Goal: Information Seeking & Learning: Learn about a topic

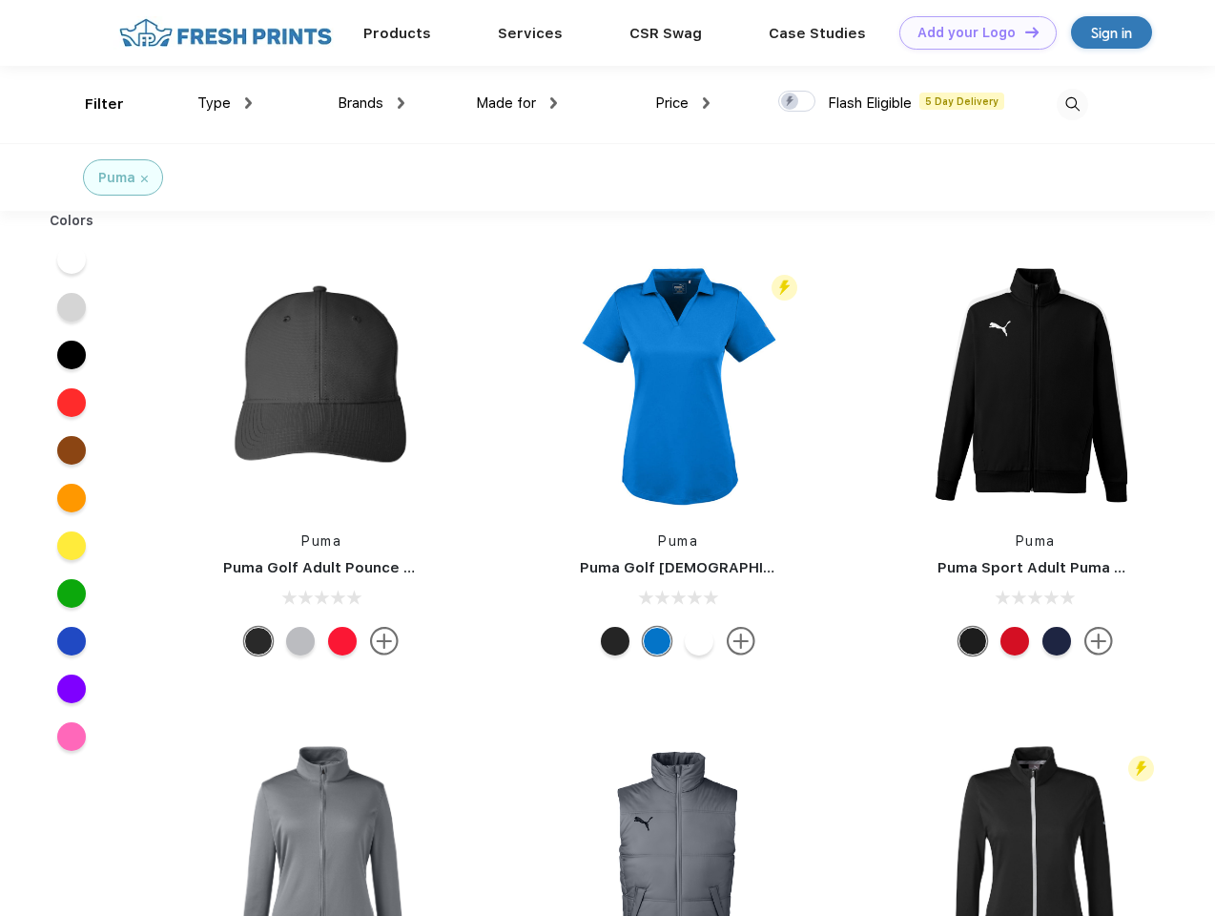
click at [971, 32] on link "Add your Logo Design Tool" at bounding box center [977, 32] width 157 height 33
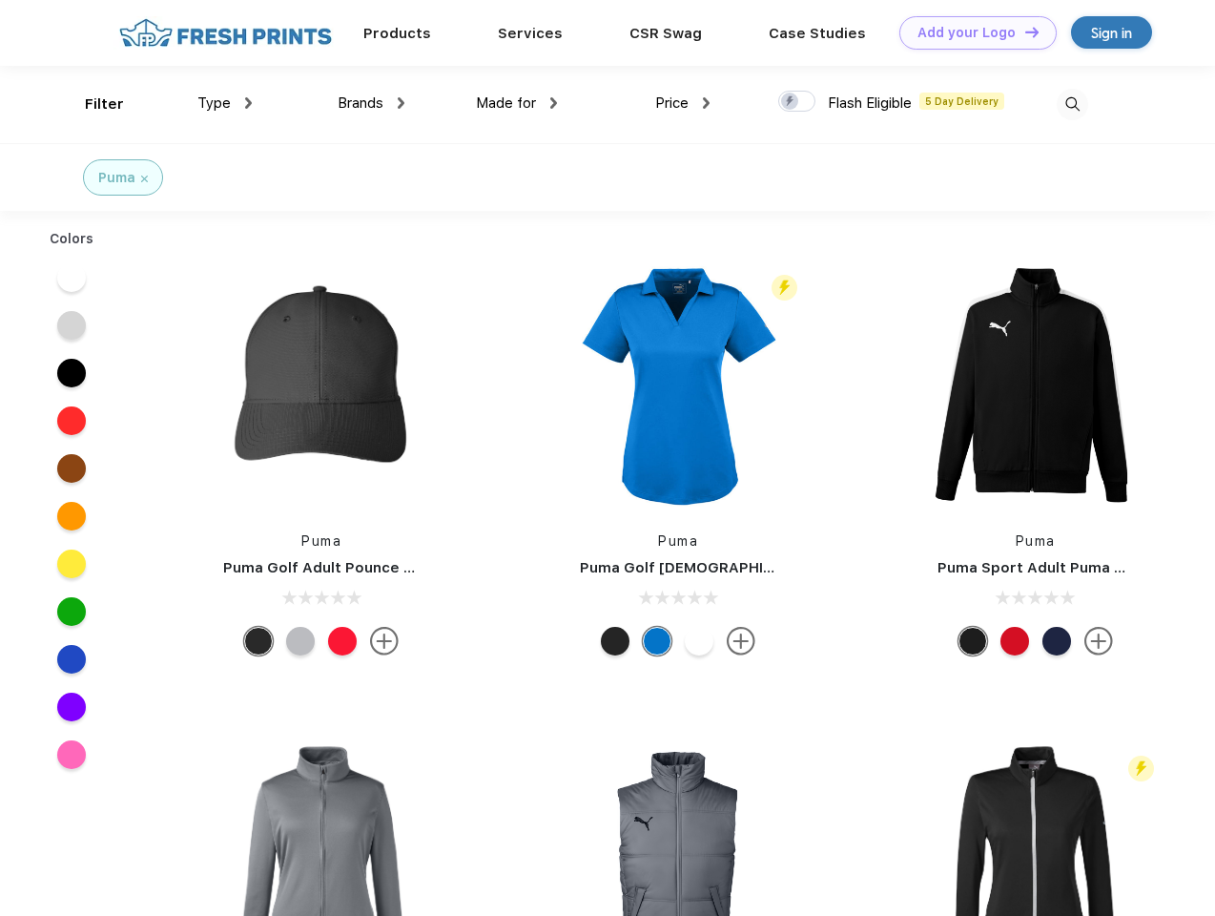
click at [0, 0] on div "Design Tool" at bounding box center [0, 0] width 0 height 0
click at [1023, 31] on link "Add your Logo Design Tool" at bounding box center [977, 32] width 157 height 33
click at [92, 104] on div "Filter" at bounding box center [104, 104] width 39 height 22
click at [225, 103] on span "Type" at bounding box center [213, 102] width 33 height 17
click at [371, 103] on span "Brands" at bounding box center [361, 102] width 46 height 17
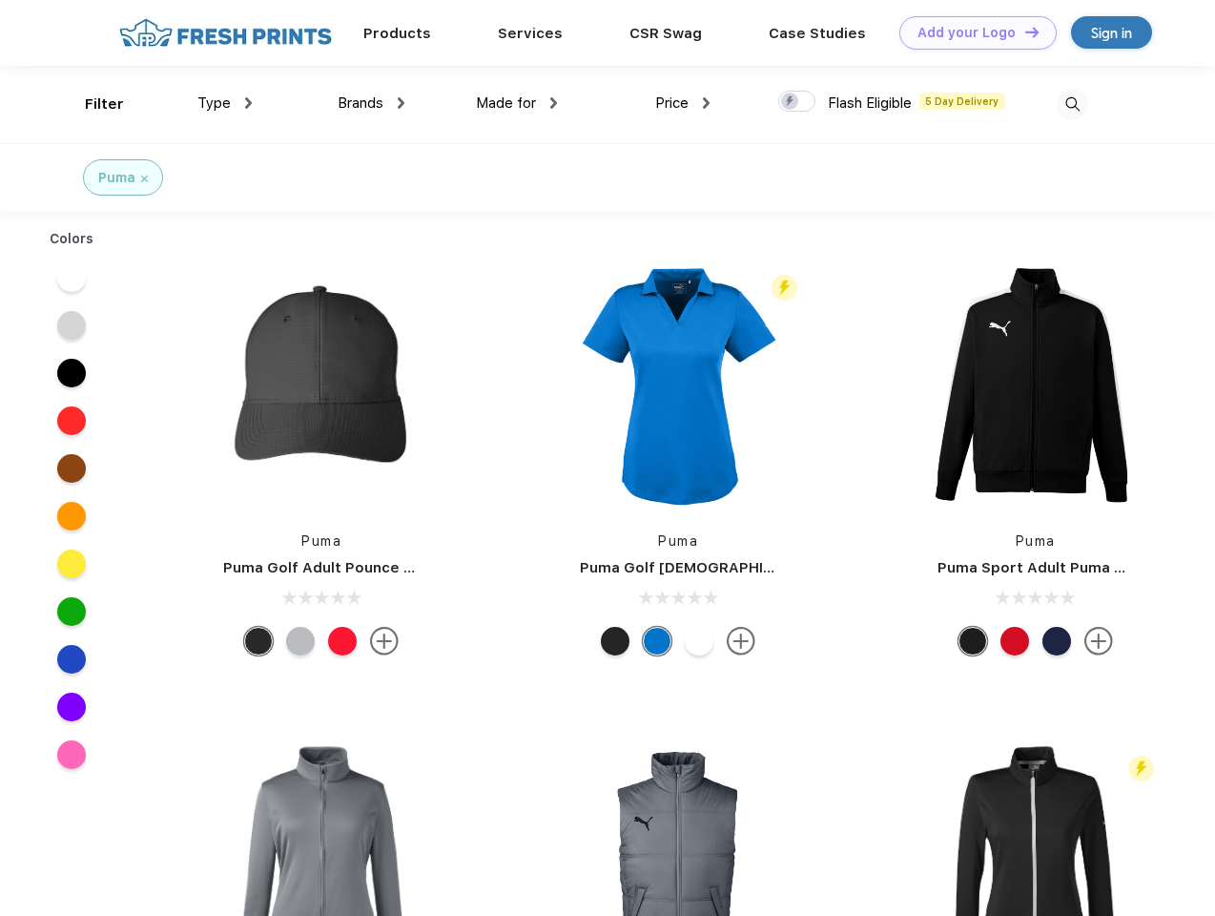
click at [517, 103] on span "Made for" at bounding box center [506, 102] width 60 height 17
click at [683, 103] on span "Price" at bounding box center [671, 102] width 33 height 17
click at [797, 102] on div at bounding box center [796, 101] width 37 height 21
click at [791, 102] on input "checkbox" at bounding box center [784, 96] width 12 height 12
click at [1072, 104] on img at bounding box center [1072, 104] width 31 height 31
